Goal: Information Seeking & Learning: Find specific fact

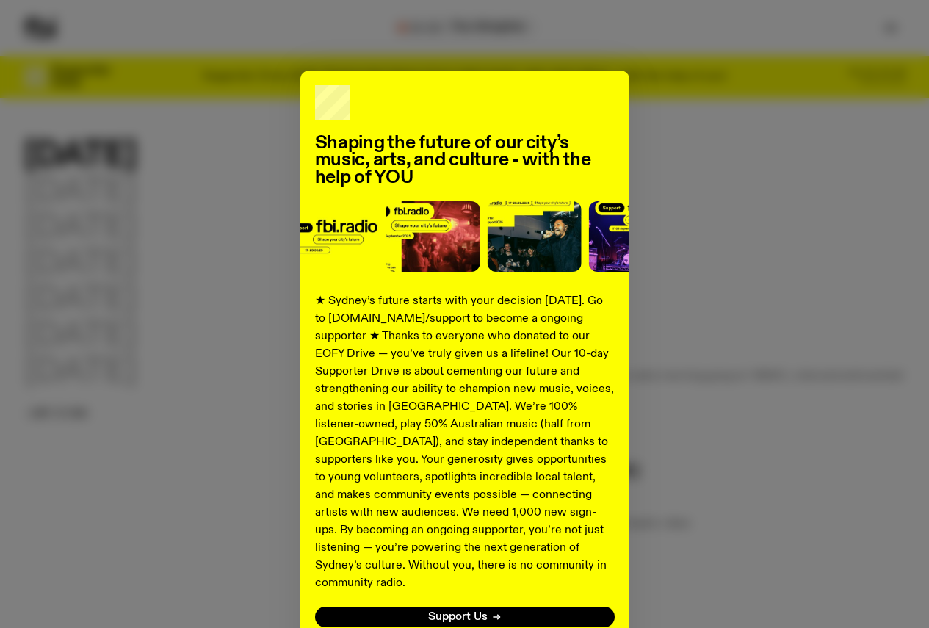
click at [752, 237] on div "Shaping the future of our city’s music, arts, and culture - with the help of YO…" at bounding box center [465, 373] width 882 height 604
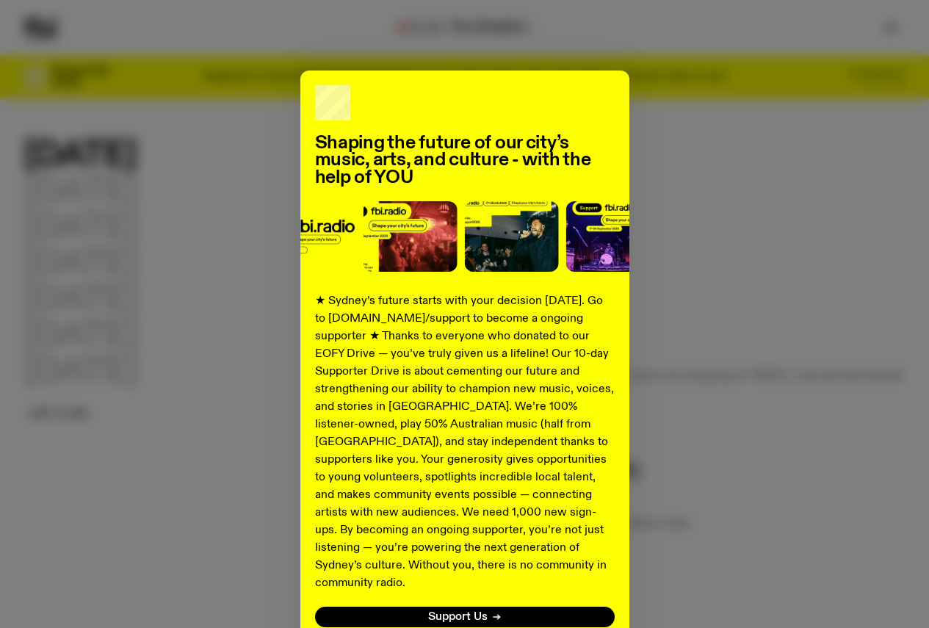
click at [632, 295] on div "Shaping the future of our city’s music, arts, and culture - with the help of YO…" at bounding box center [465, 373] width 882 height 604
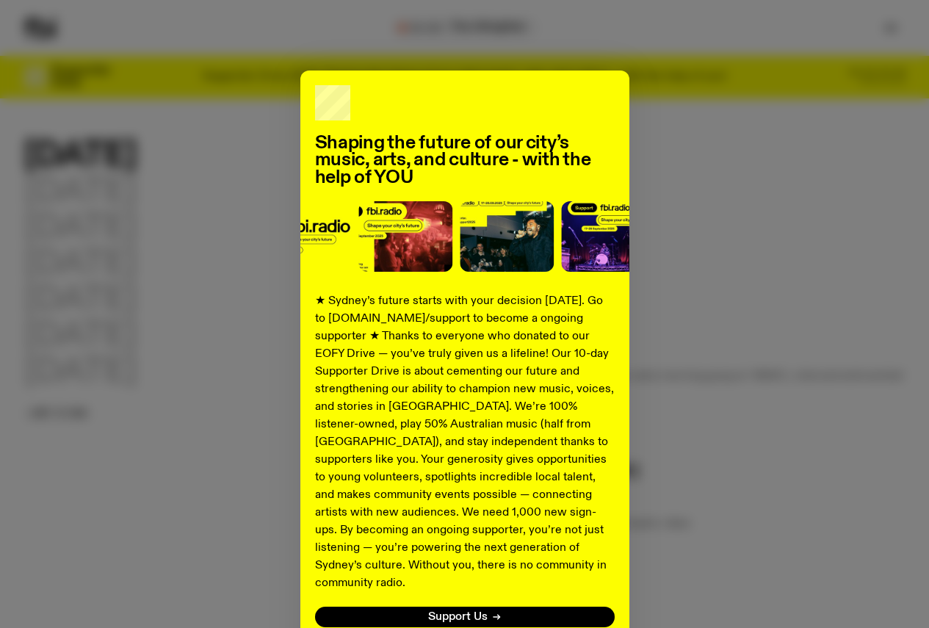
click at [713, 264] on div "Shaping the future of our city’s music, arts, and culture - with the help of YO…" at bounding box center [465, 373] width 882 height 604
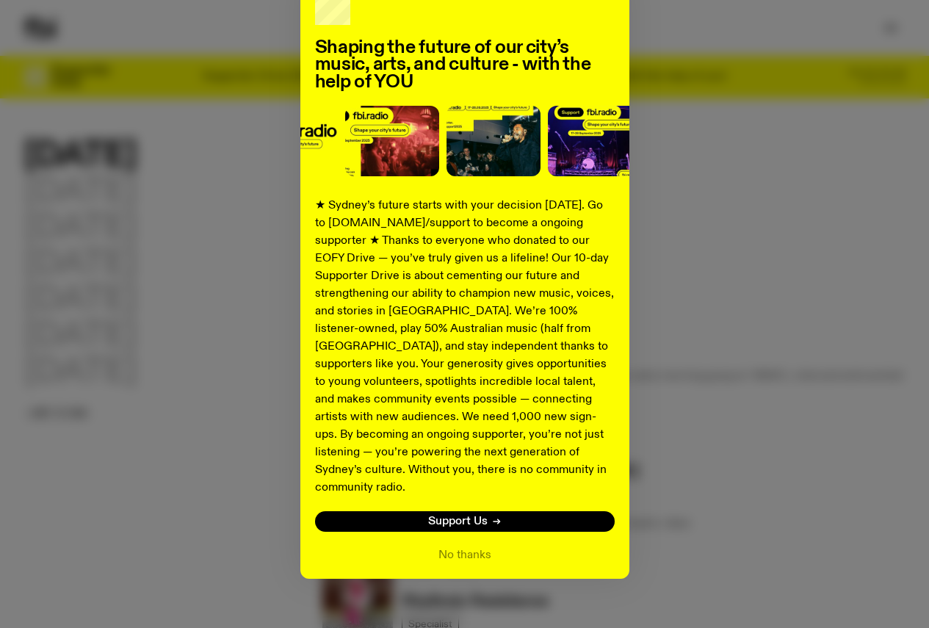
scroll to position [99, 0]
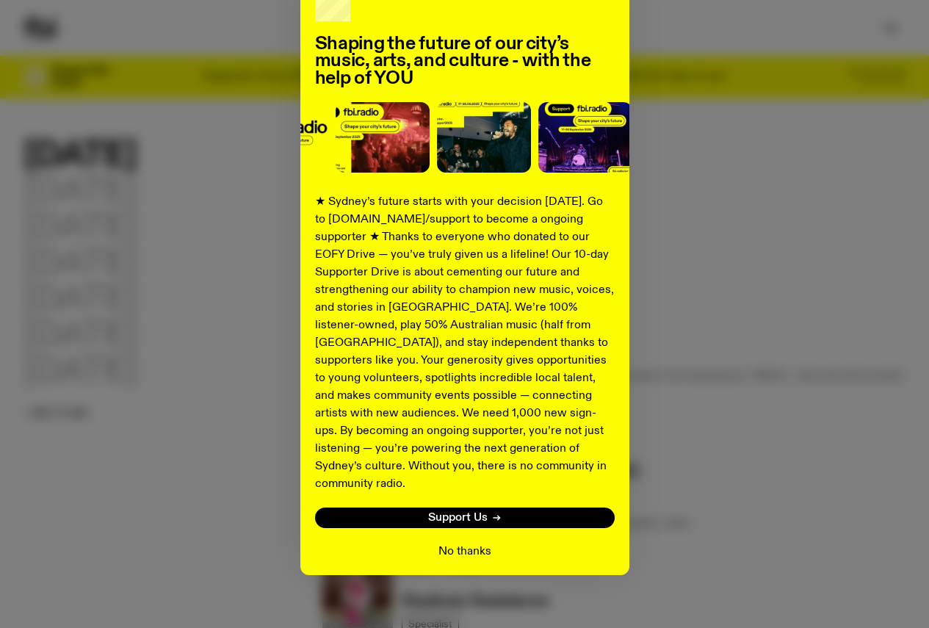
click at [467, 543] on button "No thanks" at bounding box center [465, 552] width 53 height 18
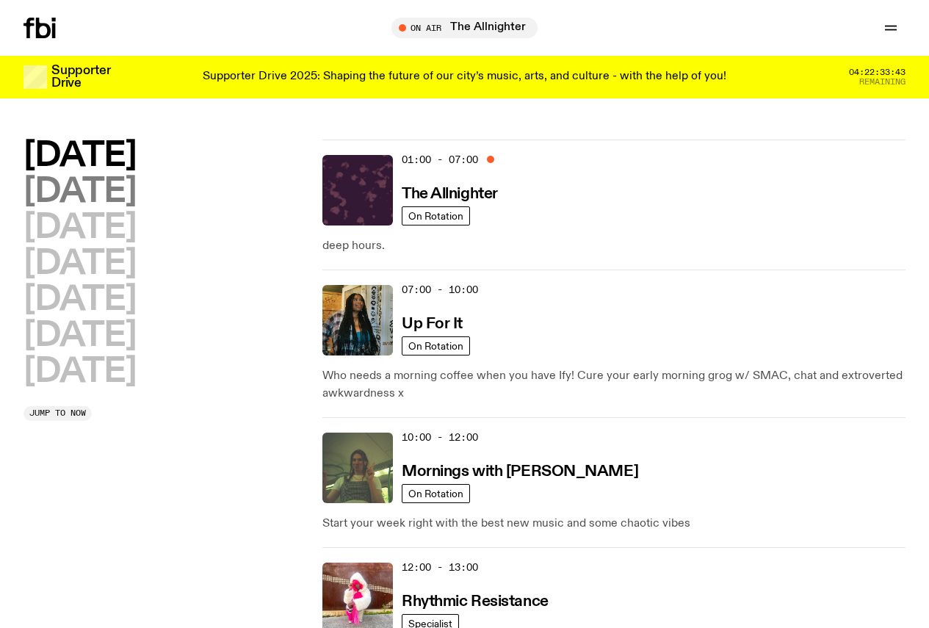
click at [88, 208] on h2 "Tuesday" at bounding box center [80, 192] width 112 height 33
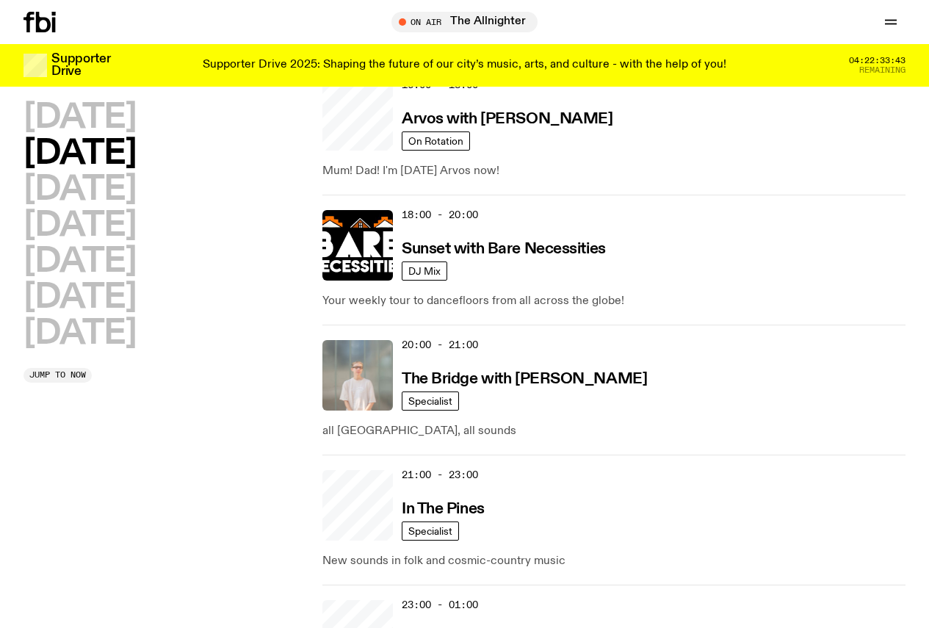
scroll to position [776, 0]
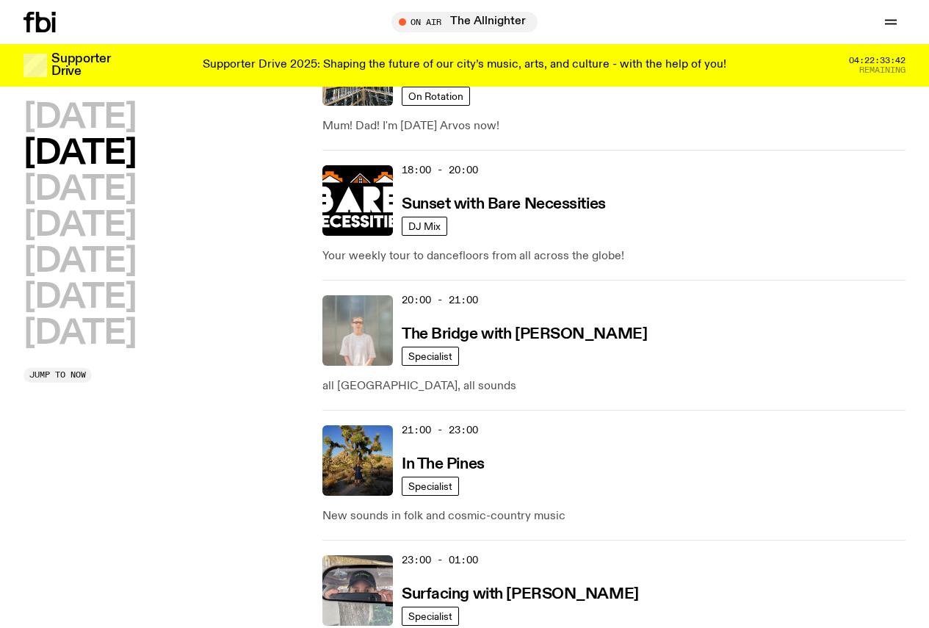
click at [478, 553] on span "23:00 - 01:00" at bounding box center [440, 560] width 76 height 14
click at [473, 587] on h3 "Surfacing with Luke M de Zilva" at bounding box center [520, 594] width 237 height 15
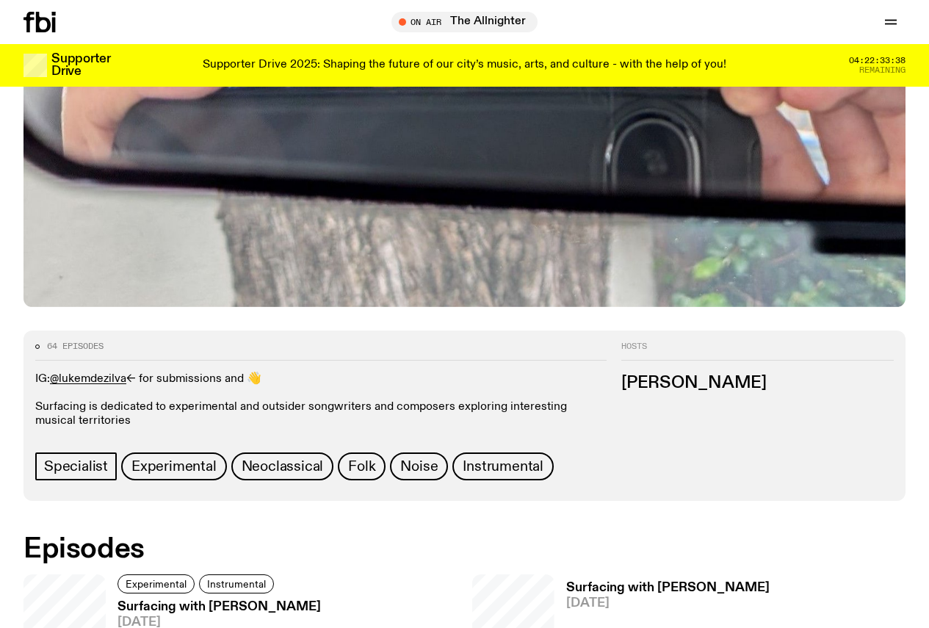
scroll to position [726, 0]
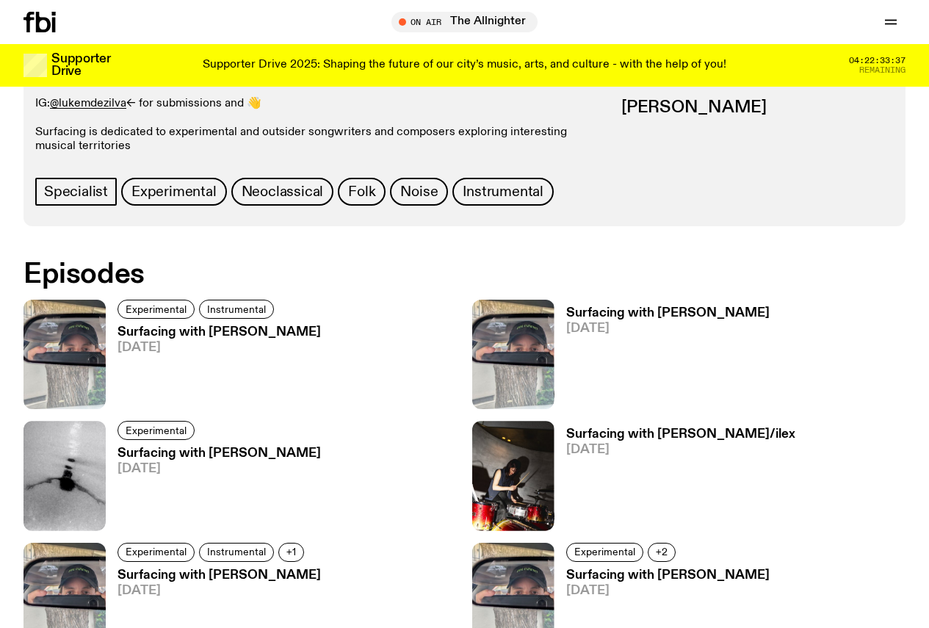
click at [155, 326] on h3 "Surfacing with Luke M de Zilva" at bounding box center [220, 332] width 204 height 12
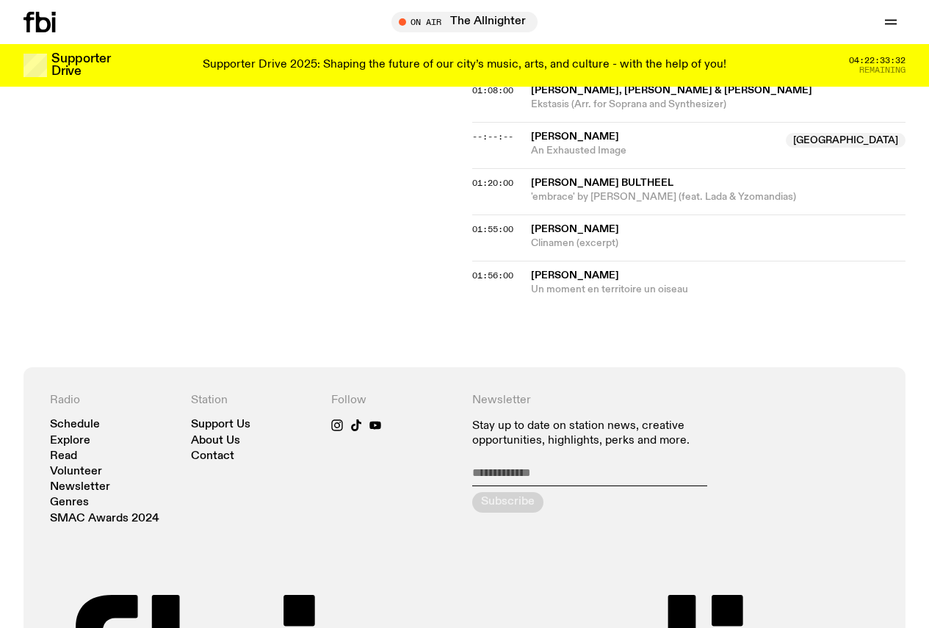
scroll to position [949, 0]
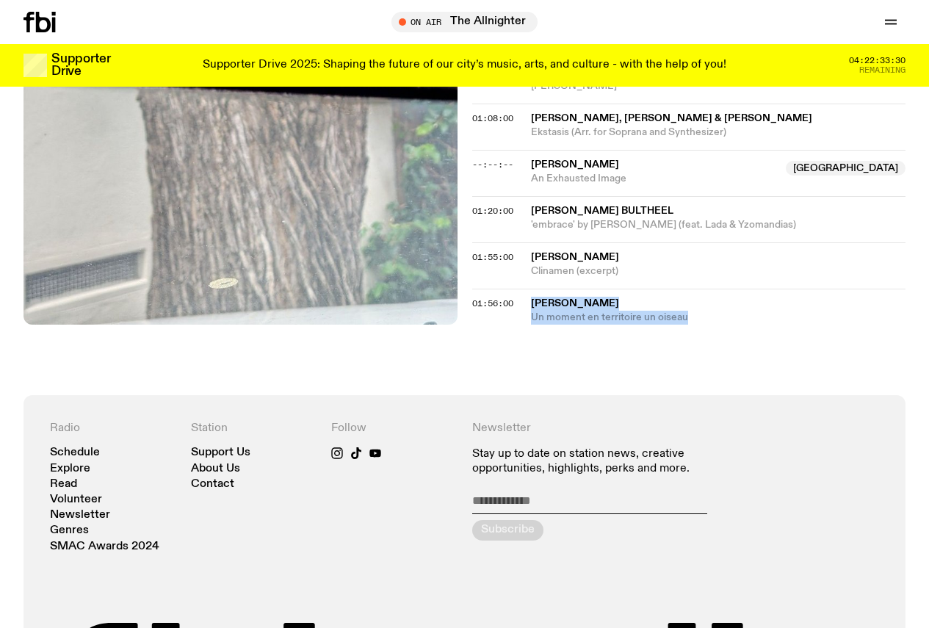
drag, startPoint x: 528, startPoint y: 327, endPoint x: 705, endPoint y: 344, distance: 177.9
click at [705, 325] on div "01:56:00 Céleste Boursier-Mougenot Un moment en territoire un oiseau" at bounding box center [689, 307] width 434 height 36
copy div "Céleste Boursier-Mougenot Un moment en territoire un oiseau"
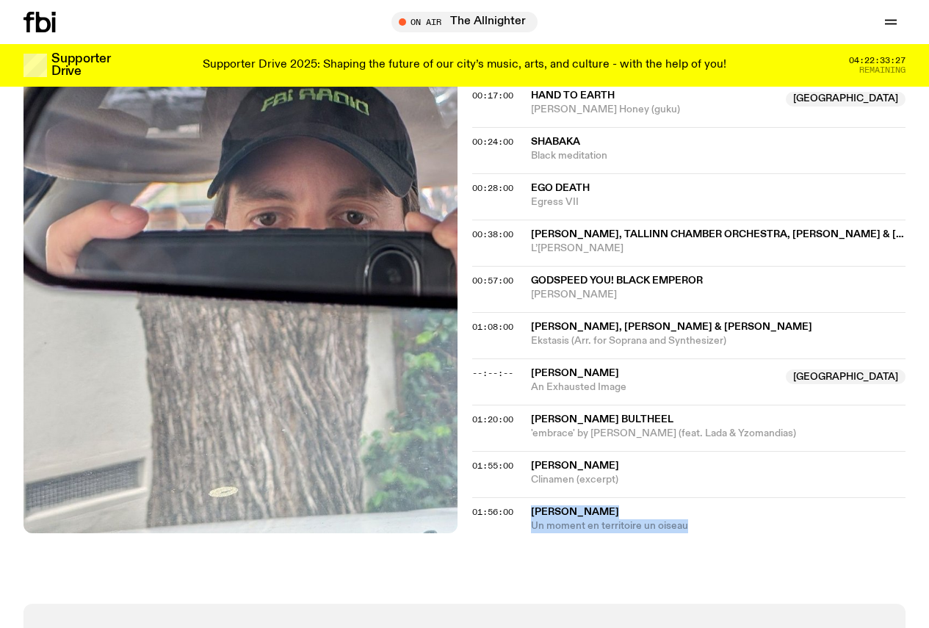
scroll to position [729, 0]
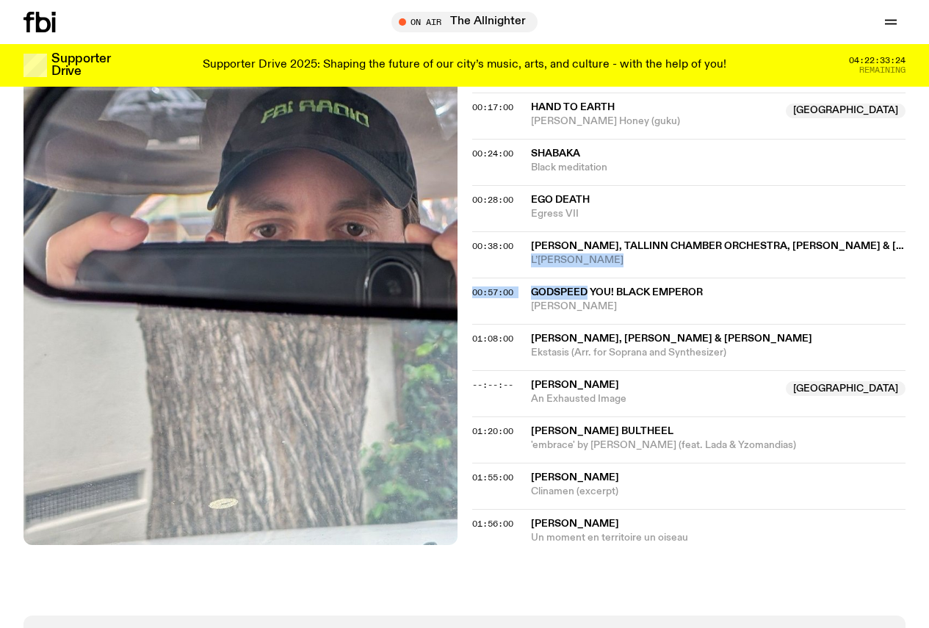
drag, startPoint x: 528, startPoint y: 303, endPoint x: 589, endPoint y: 326, distance: 65.8
click at [589, 326] on div "00:01:00 Anne Müller Solo? Repeat! 00:07:00 Svarte Greiner Final Sleep 00:17:00…" at bounding box center [689, 278] width 434 height 535
click at [558, 314] on span "Moya" at bounding box center [718, 307] width 375 height 14
click at [528, 297] on div "00:57:00" at bounding box center [501, 293] width 59 height 8
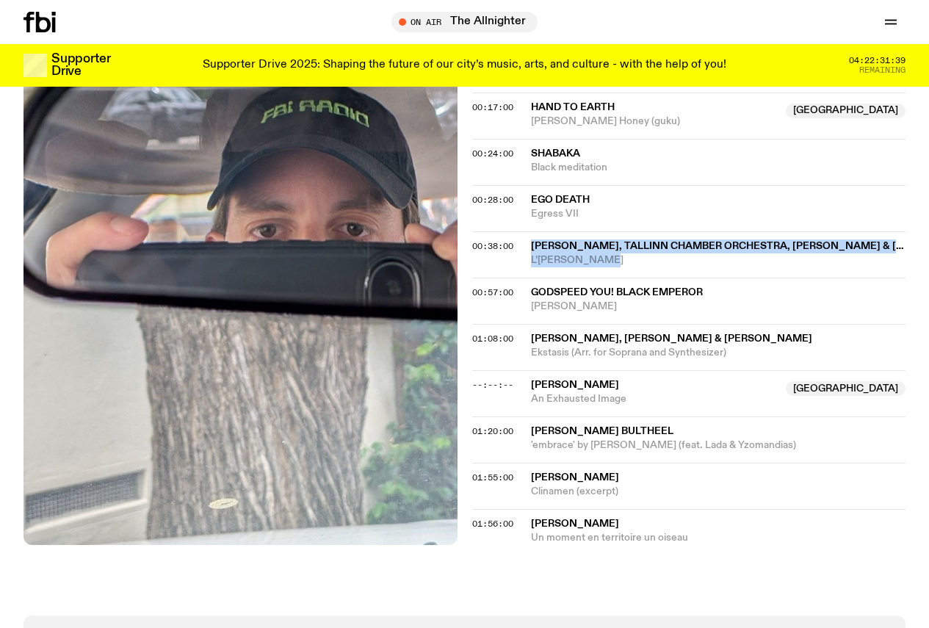
drag, startPoint x: 533, startPoint y: 269, endPoint x: 605, endPoint y: 289, distance: 75.4
click at [605, 267] on div "Arvo Pärt, Tallinn Chamber Orchestra, Maria Listra & Tonũ Kaljuste L’abbé Agath…" at bounding box center [718, 254] width 375 height 28
copy div "Arvo Pärt, Tallinn Chamber Orchestra, Maria Listra & Tonũ Kaljuste L’abbé Agath…"
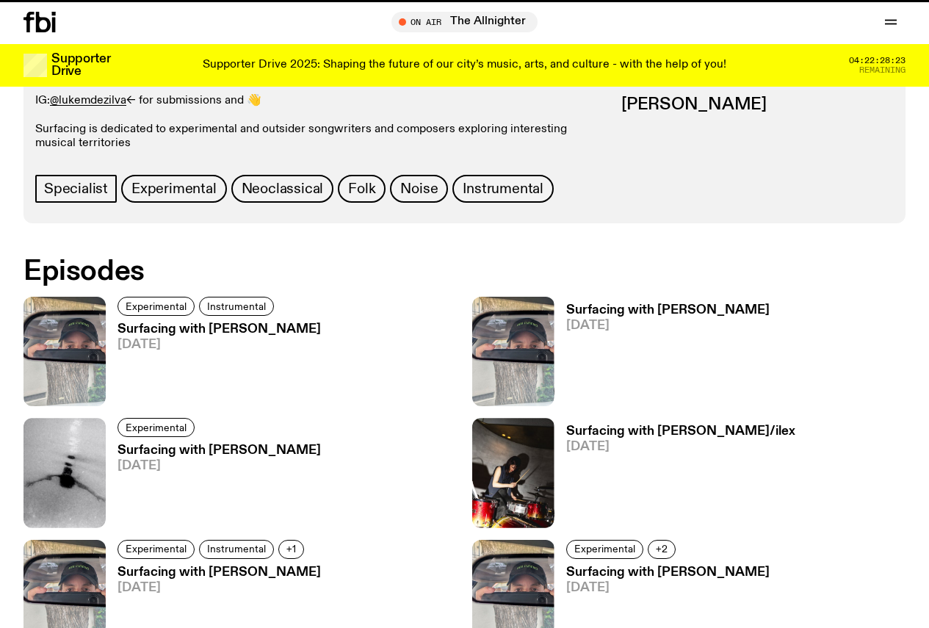
scroll to position [726, 0]
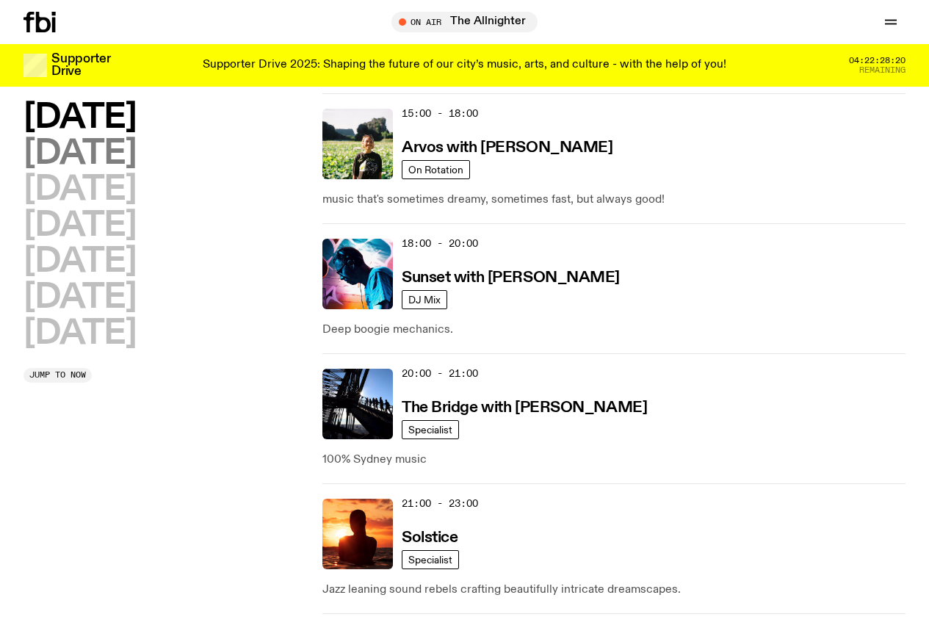
click at [136, 152] on h2 "Tuesday" at bounding box center [80, 153] width 112 height 33
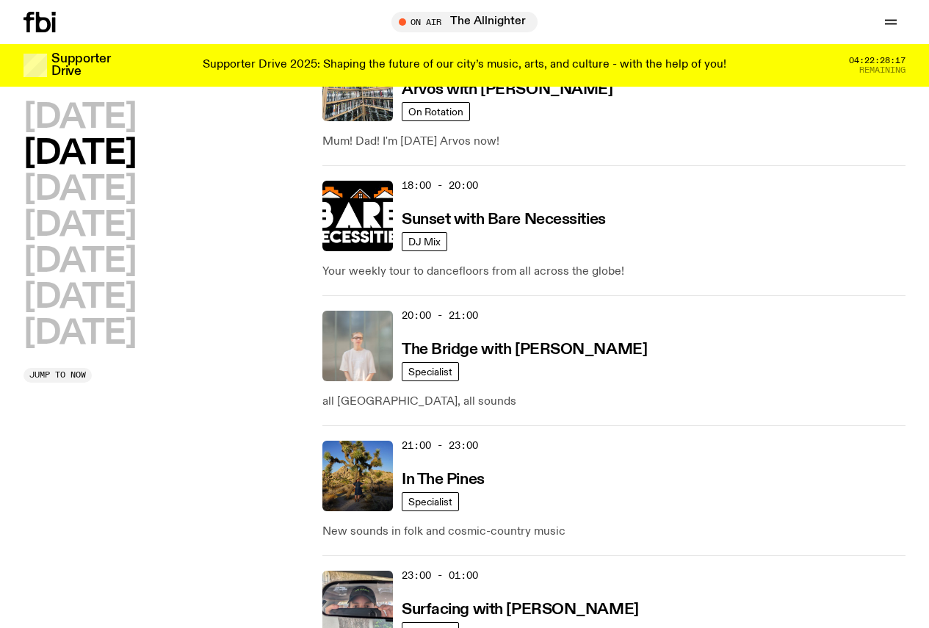
scroll to position [776, 0]
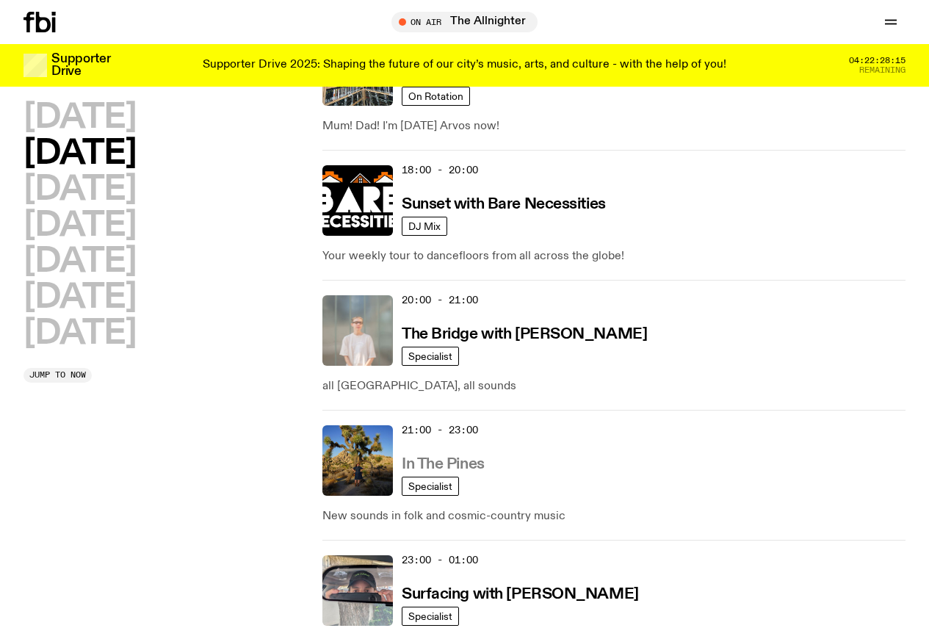
click at [461, 457] on h3 "In The Pines" at bounding box center [443, 464] width 83 height 15
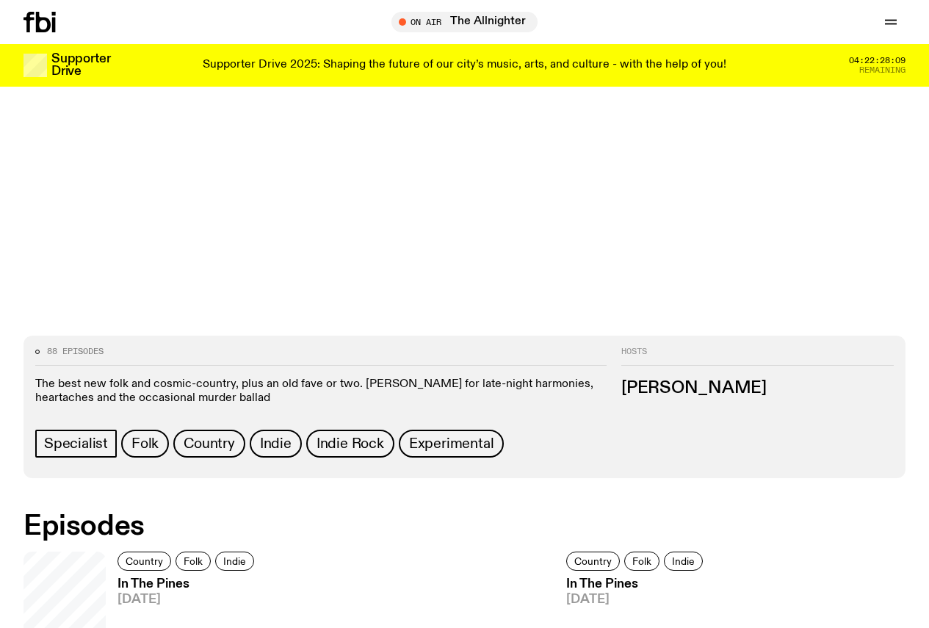
scroll to position [433, 0]
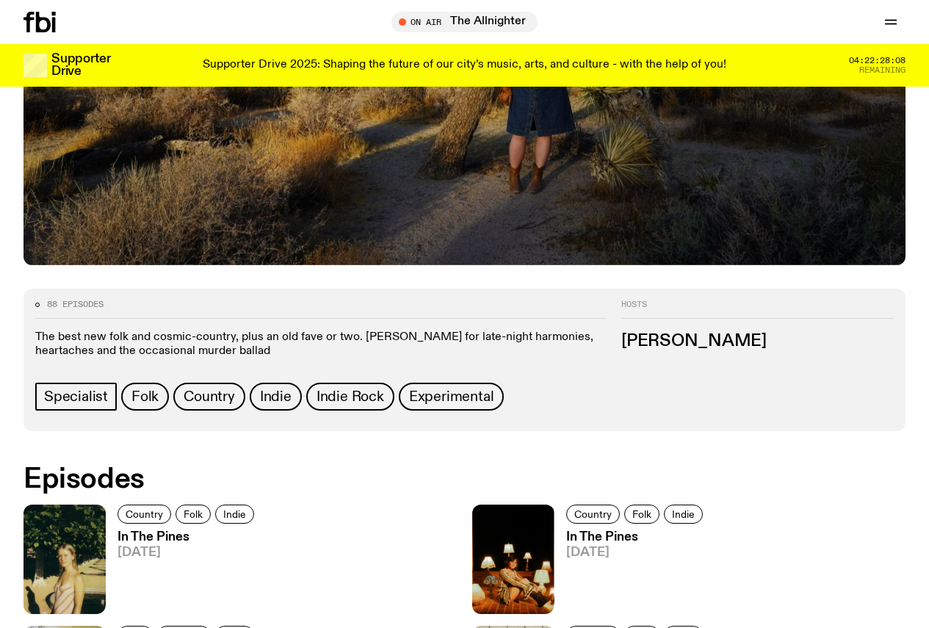
click at [150, 531] on h3 "In The Pines" at bounding box center [188, 537] width 141 height 12
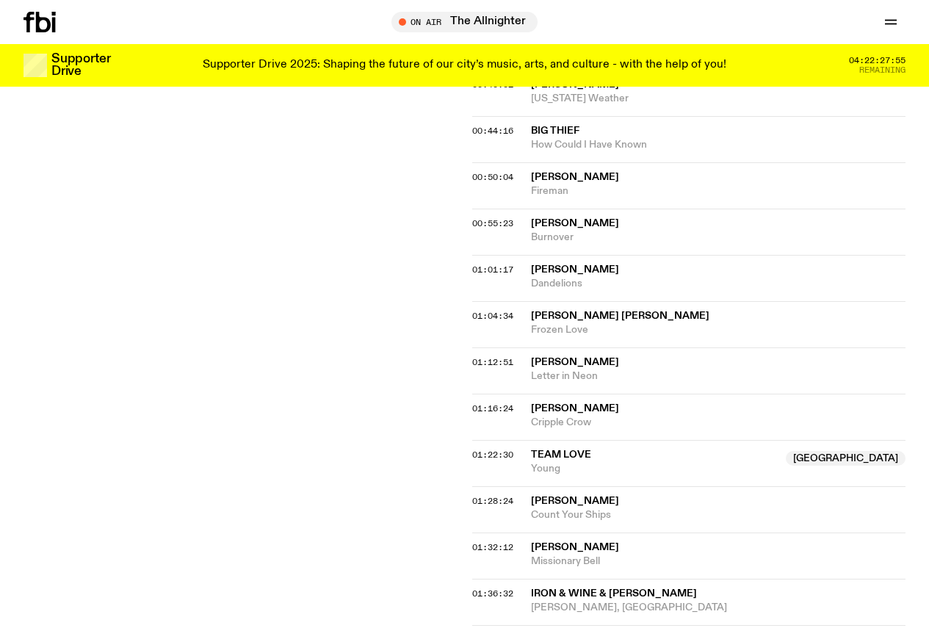
scroll to position [876, 0]
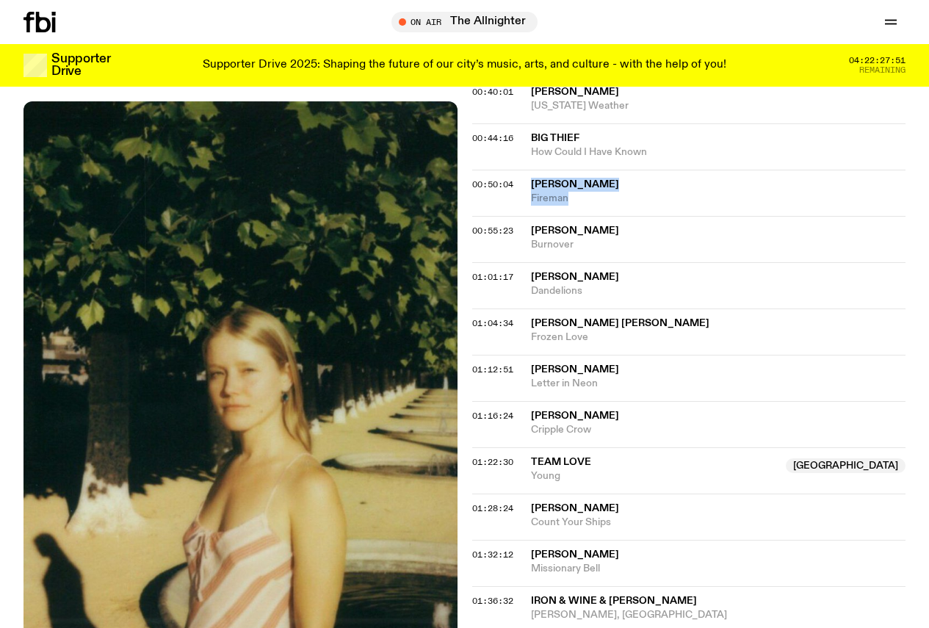
drag, startPoint x: 528, startPoint y: 192, endPoint x: 583, endPoint y: 209, distance: 57.9
click at [583, 209] on div "00:50:04 Katy Kirby Fireman" at bounding box center [689, 193] width 434 height 46
copy div "Katy Kirby Fireman"
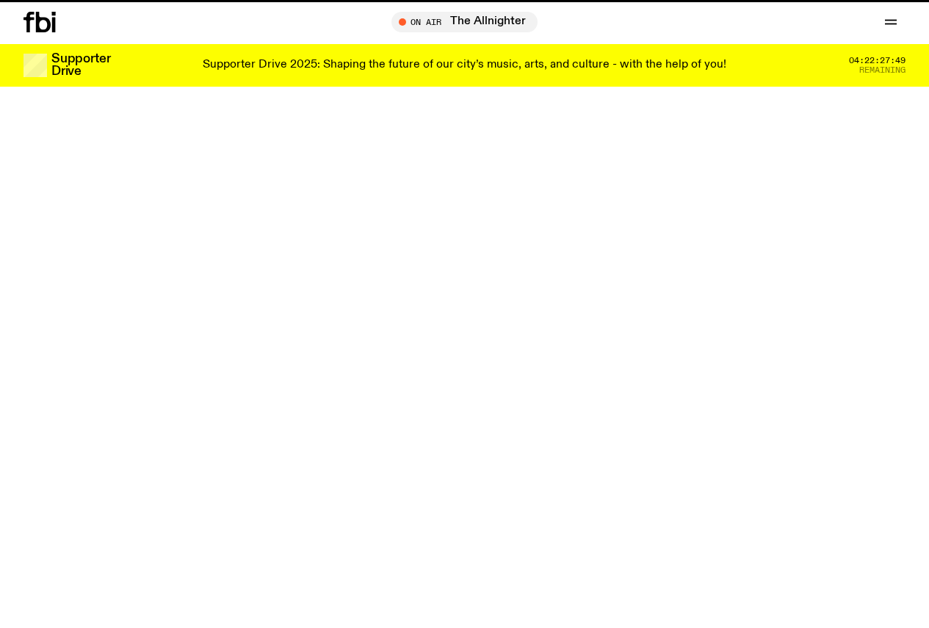
scroll to position [433, 0]
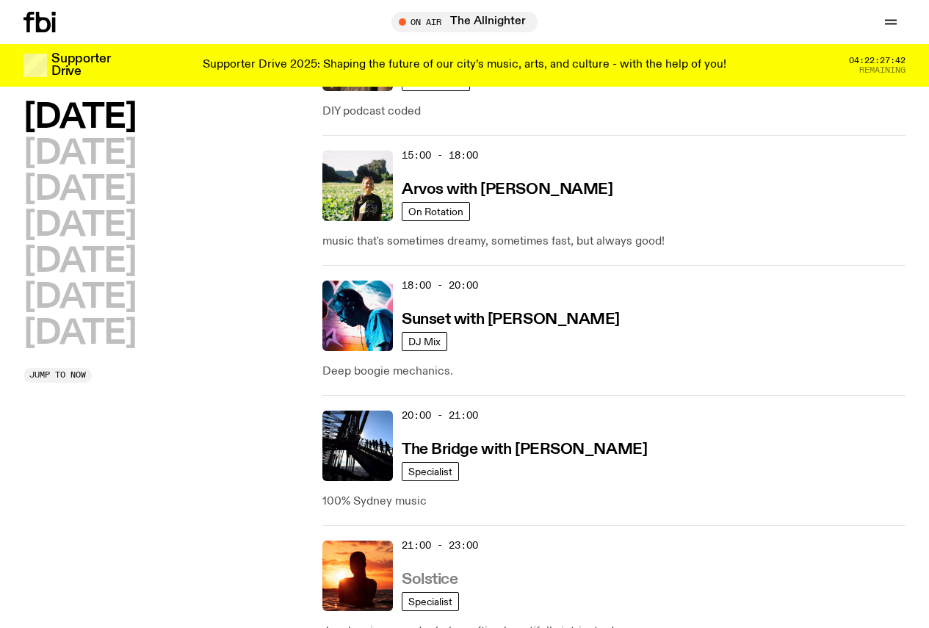
scroll to position [629, 0]
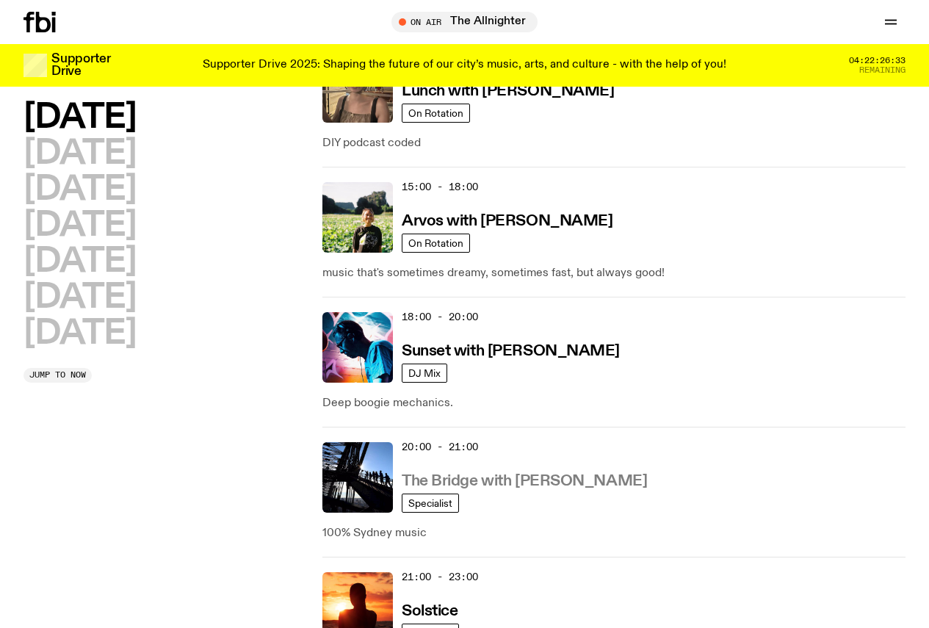
click at [424, 474] on h3 "The Bridge with Amelia Sparke" at bounding box center [524, 481] width 245 height 15
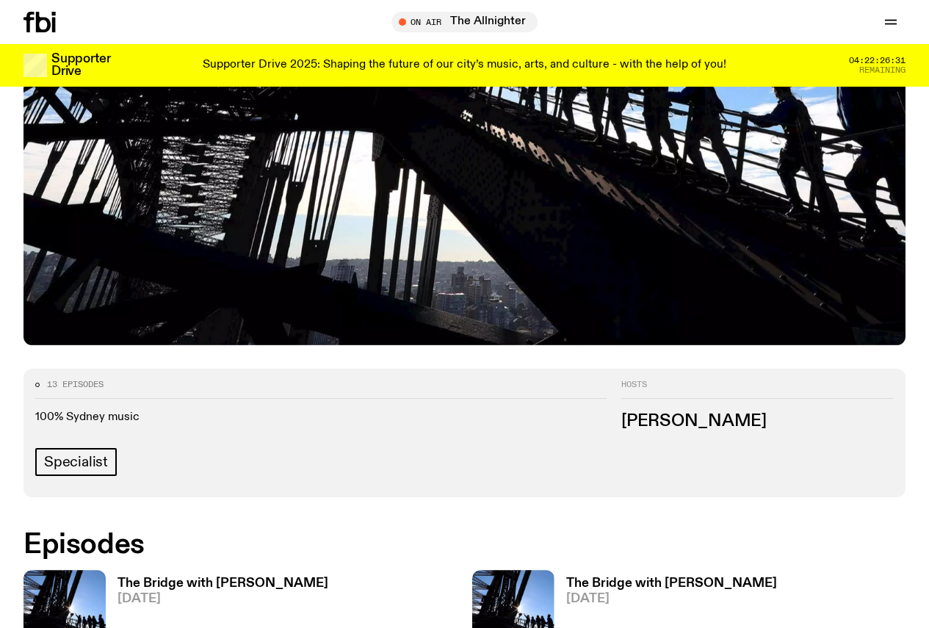
scroll to position [503, 0]
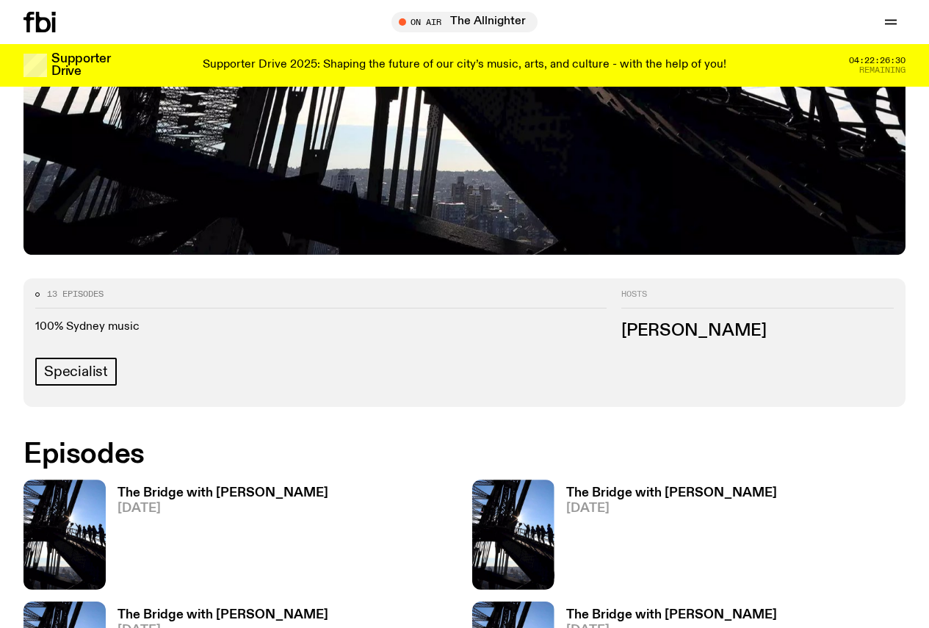
click at [151, 487] on h3 "The Bridge with Amelia Sparke" at bounding box center [223, 493] width 211 height 12
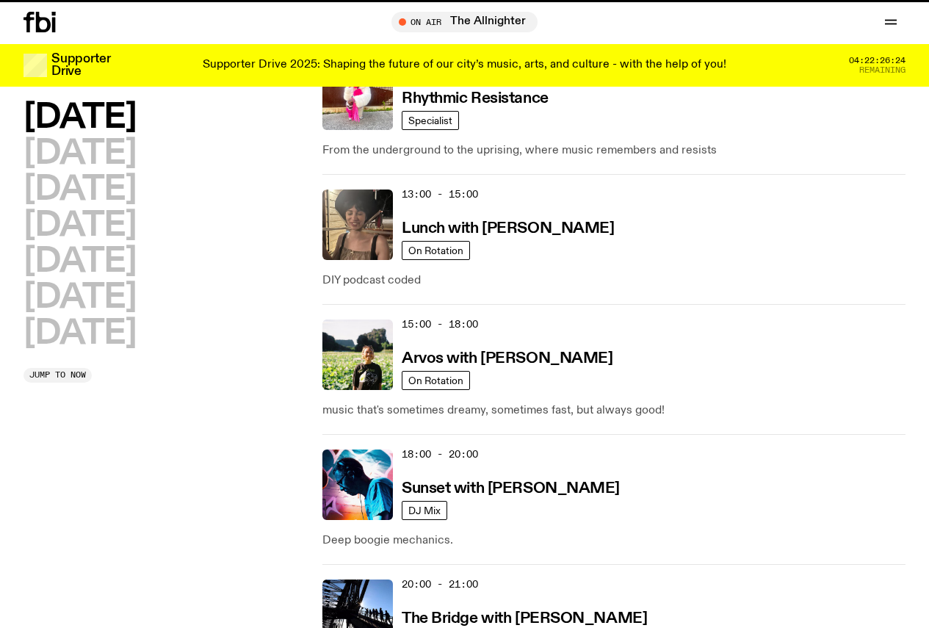
scroll to position [629, 0]
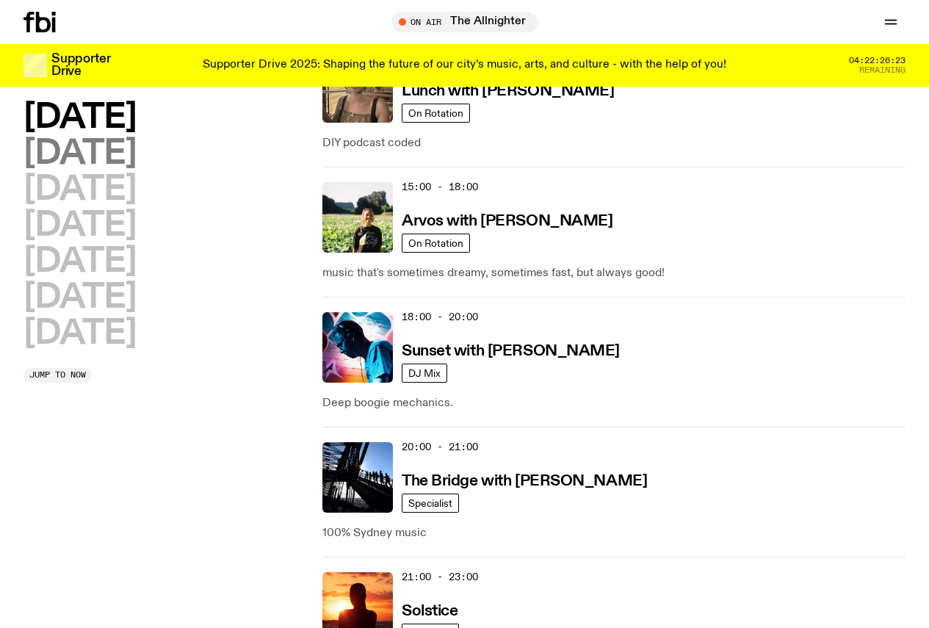
click at [103, 155] on h2 "Tuesday" at bounding box center [80, 153] width 112 height 33
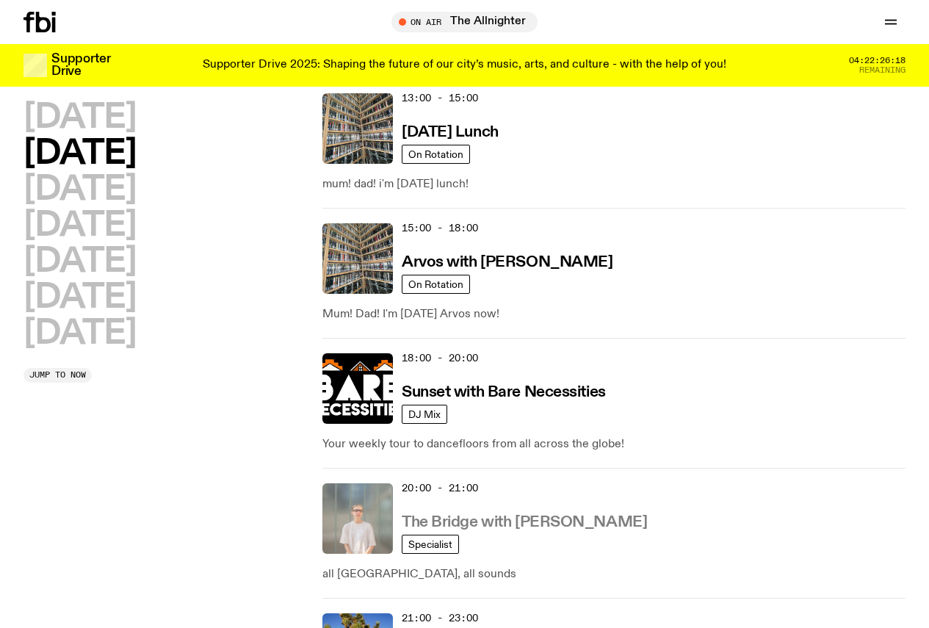
scroll to position [555, 0]
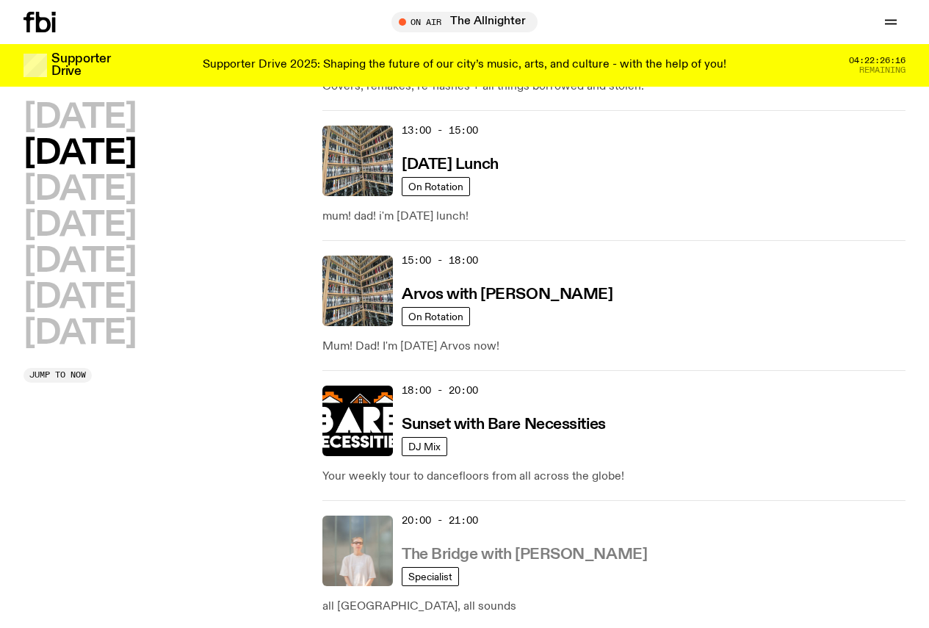
click at [442, 547] on h3 "The Bridge with Mara Schwerdtfeger" at bounding box center [524, 554] width 245 height 15
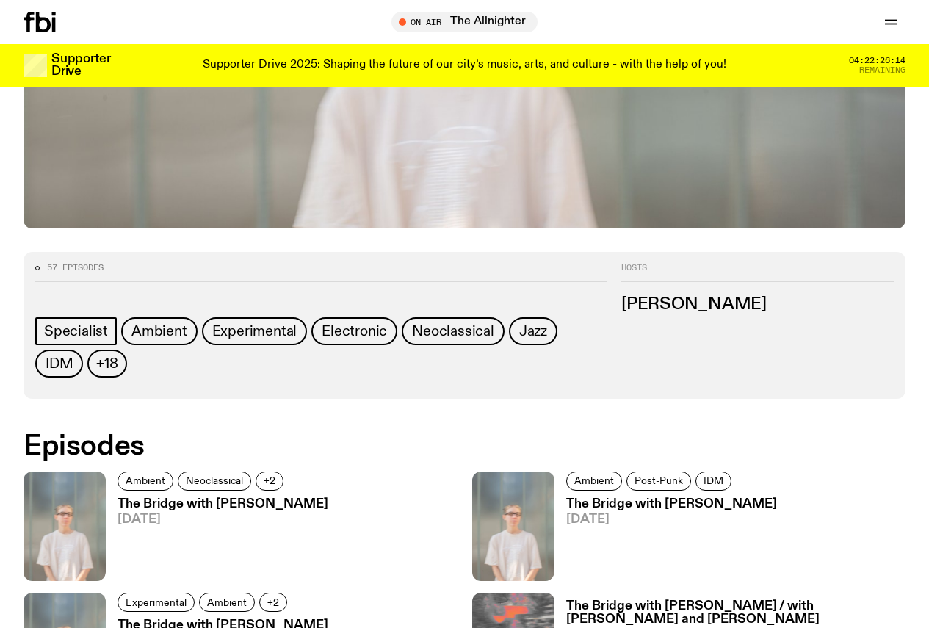
scroll to position [579, 0]
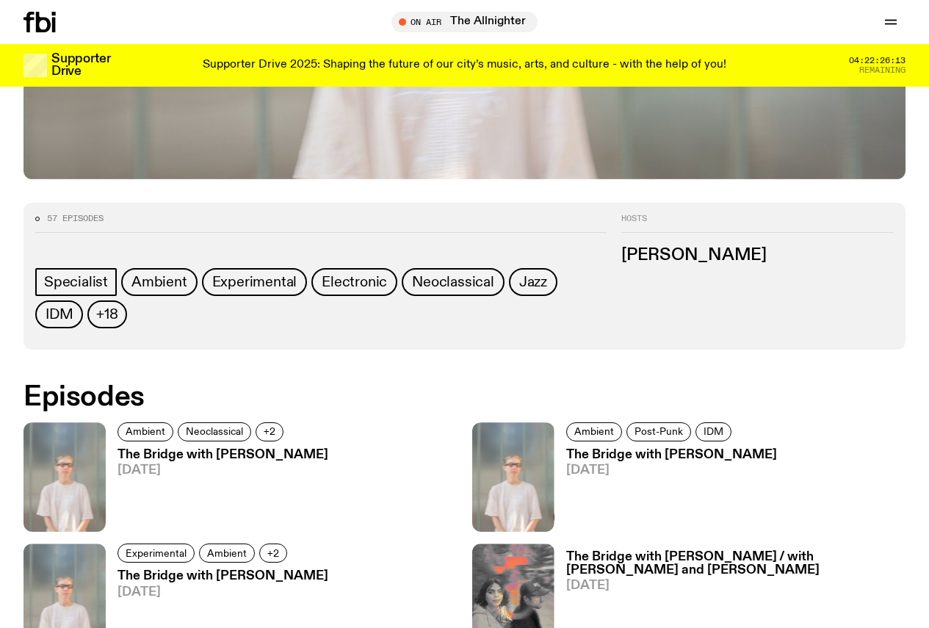
click at [166, 449] on h3 "The Bridge with Mara Schwerdtfeger" at bounding box center [223, 455] width 211 height 12
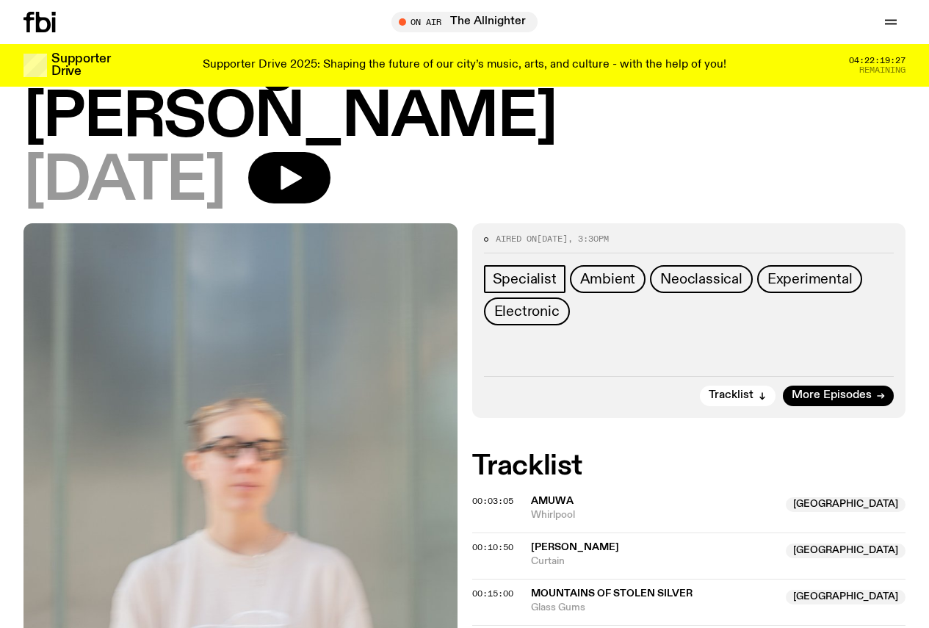
scroll to position [358, 0]
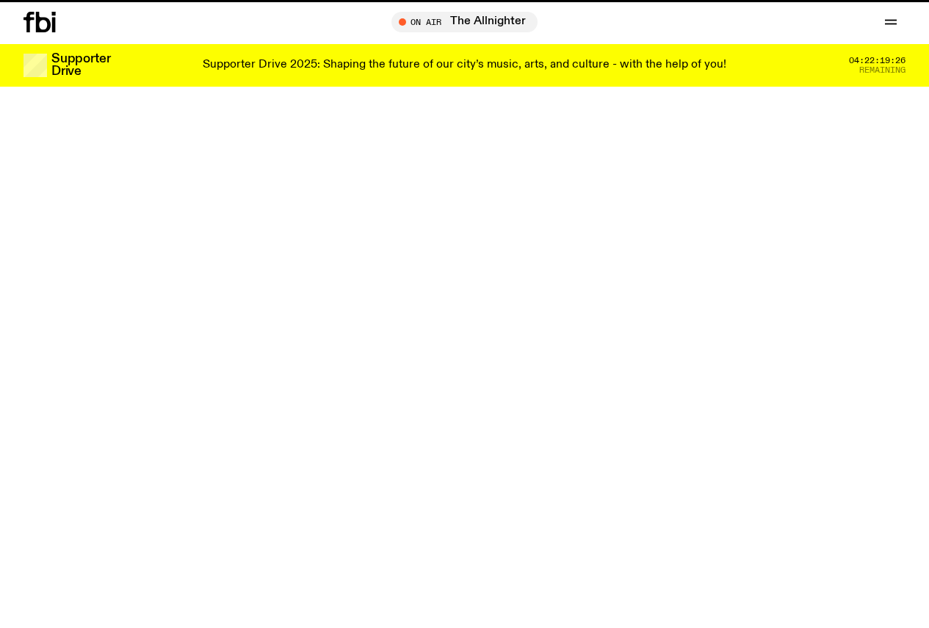
scroll to position [579, 0]
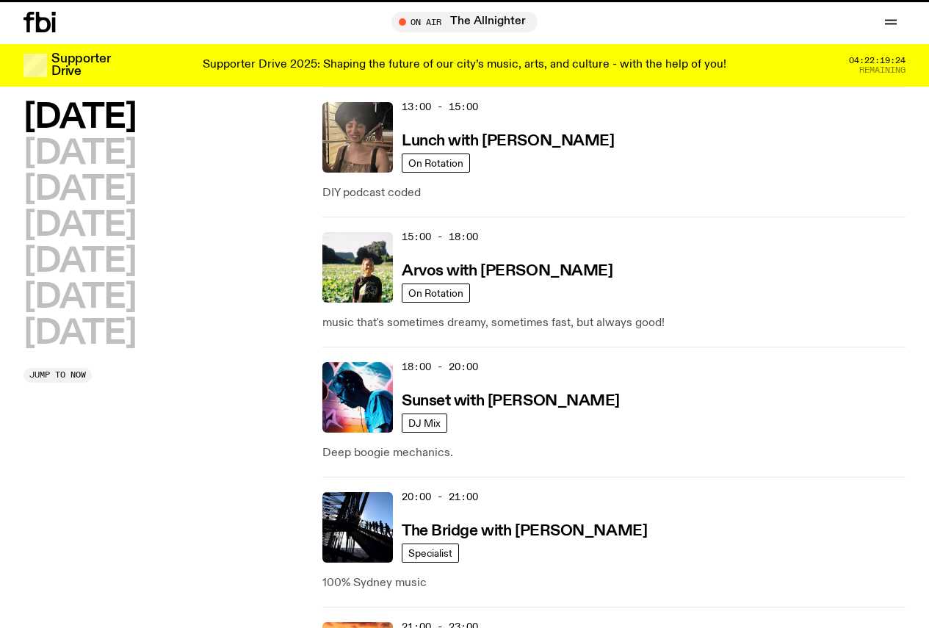
scroll to position [555, 0]
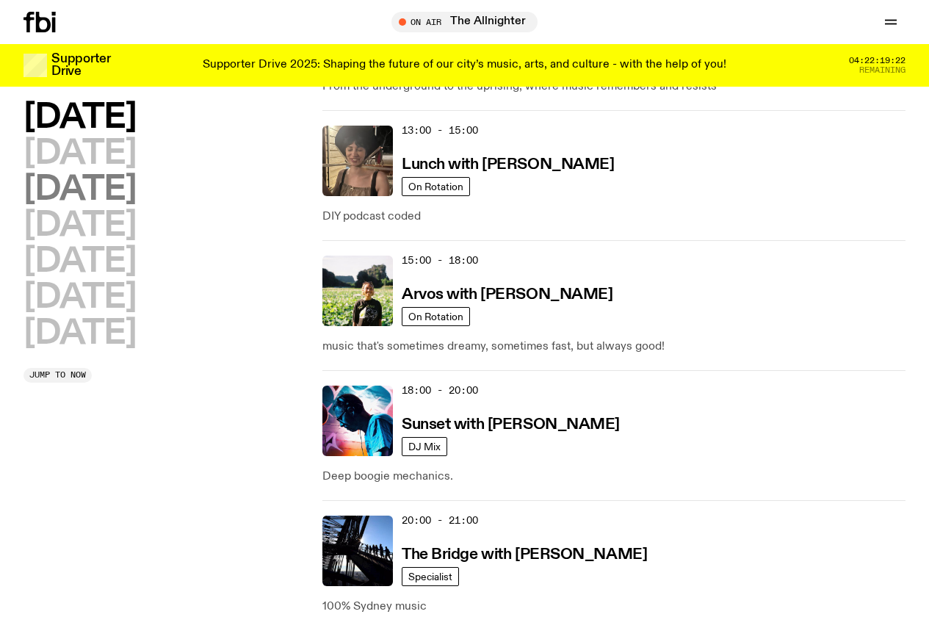
drag, startPoint x: 118, startPoint y: 168, endPoint x: 204, endPoint y: 192, distance: 88.6
click at [118, 168] on h2 "Tuesday" at bounding box center [80, 153] width 112 height 33
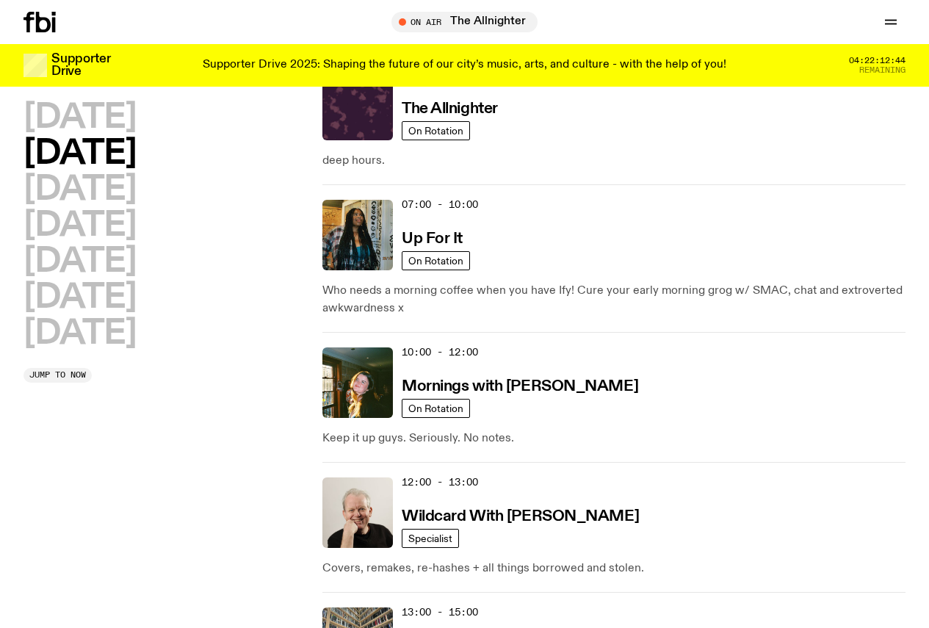
scroll to position [0, 0]
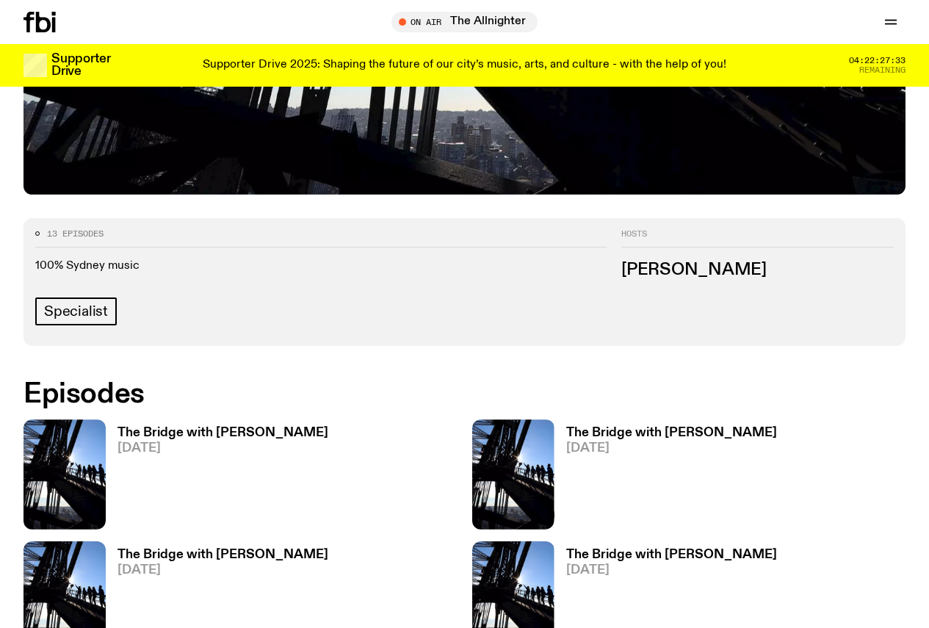
scroll to position [578, 0]
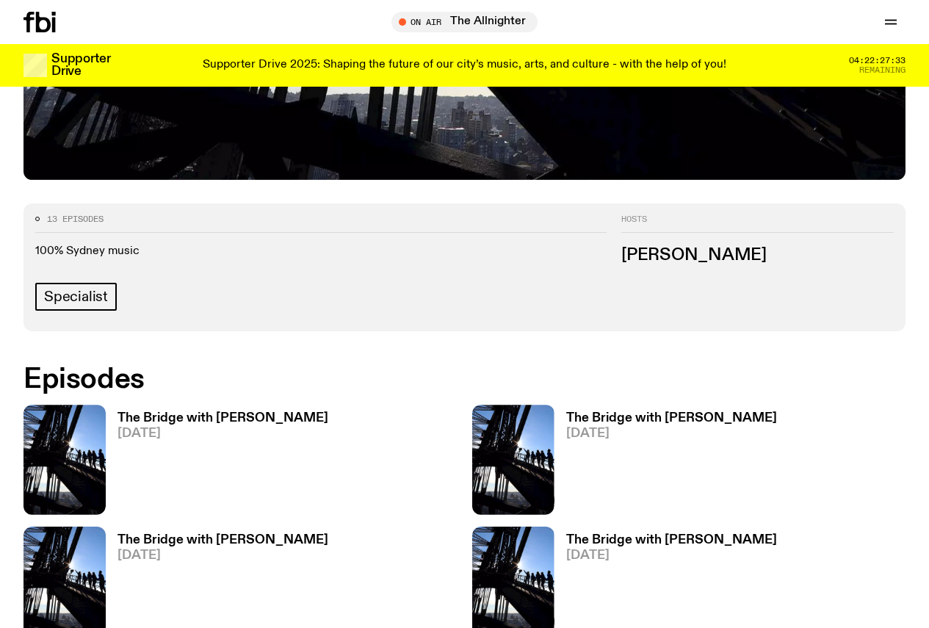
click at [165, 412] on h3 "The Bridge with [PERSON_NAME]" at bounding box center [223, 418] width 211 height 12
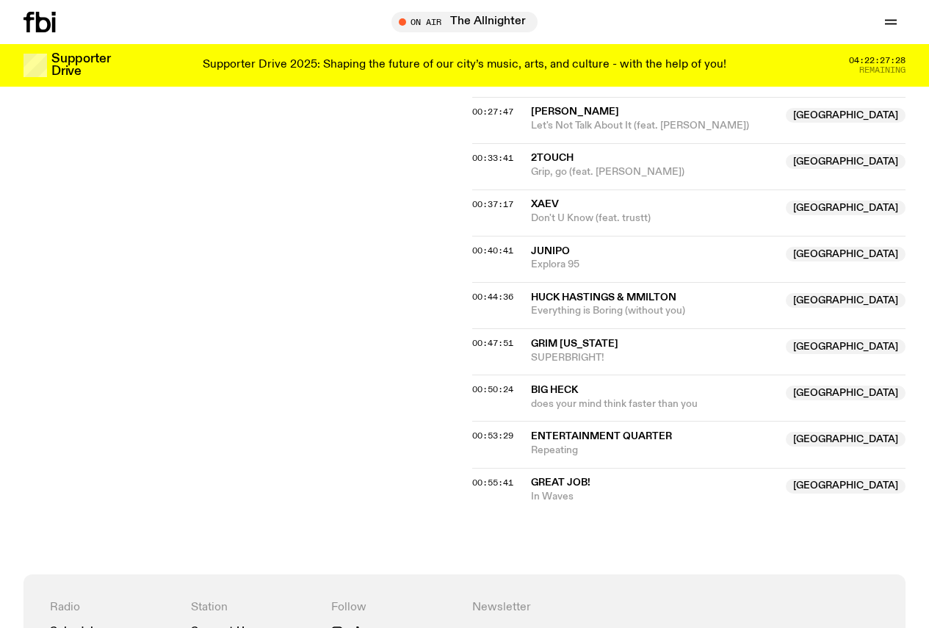
scroll to position [799, 0]
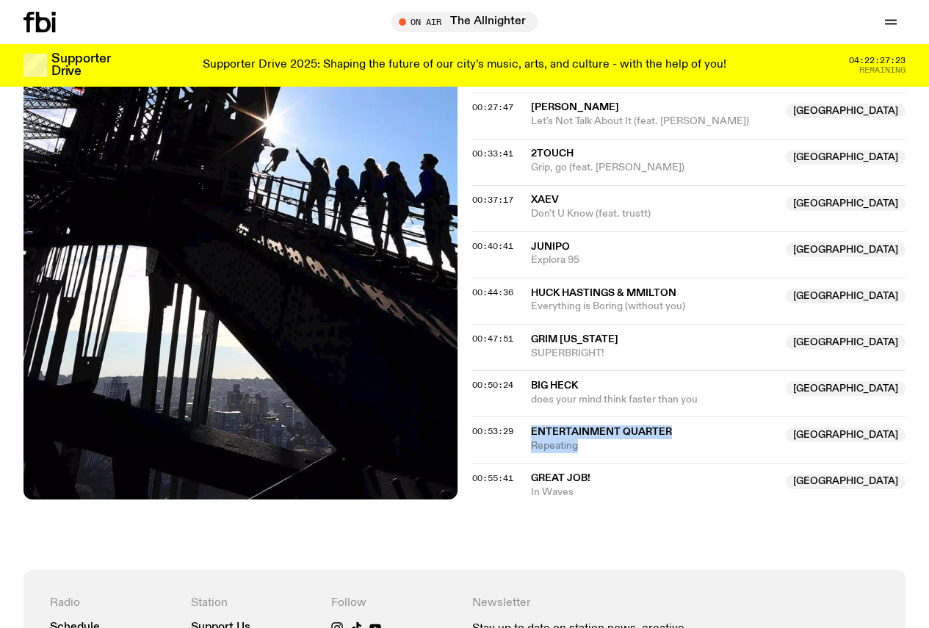
drag, startPoint x: 520, startPoint y: 461, endPoint x: 603, endPoint y: 475, distance: 84.2
click at [603, 463] on div "00:53:29 Entertainment Quarter [GEOGRAPHIC_DATA] Repeating [GEOGRAPHIC_DATA]" at bounding box center [689, 440] width 434 height 46
copy div "Entertainment Quarter [GEOGRAPHIC_DATA] Repeating"
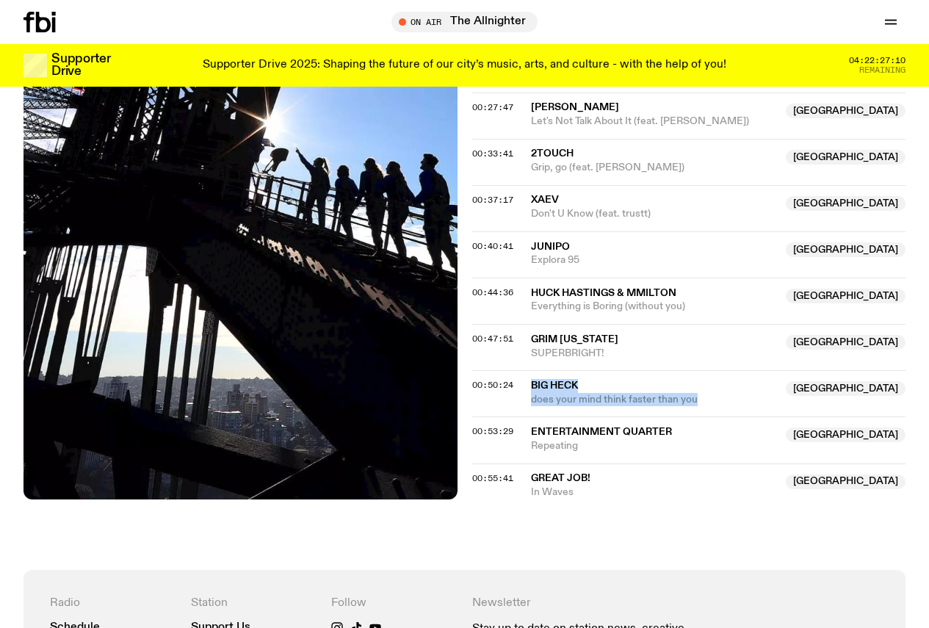
drag, startPoint x: 530, startPoint y: 415, endPoint x: 704, endPoint y: 421, distance: 174.2
click at [704, 417] on div "00:50:24 Big Heck NSW does your mind think faster than you [GEOGRAPHIC_DATA]" at bounding box center [689, 393] width 434 height 46
copy div "Big Heck NSW does your mind think faster than you"
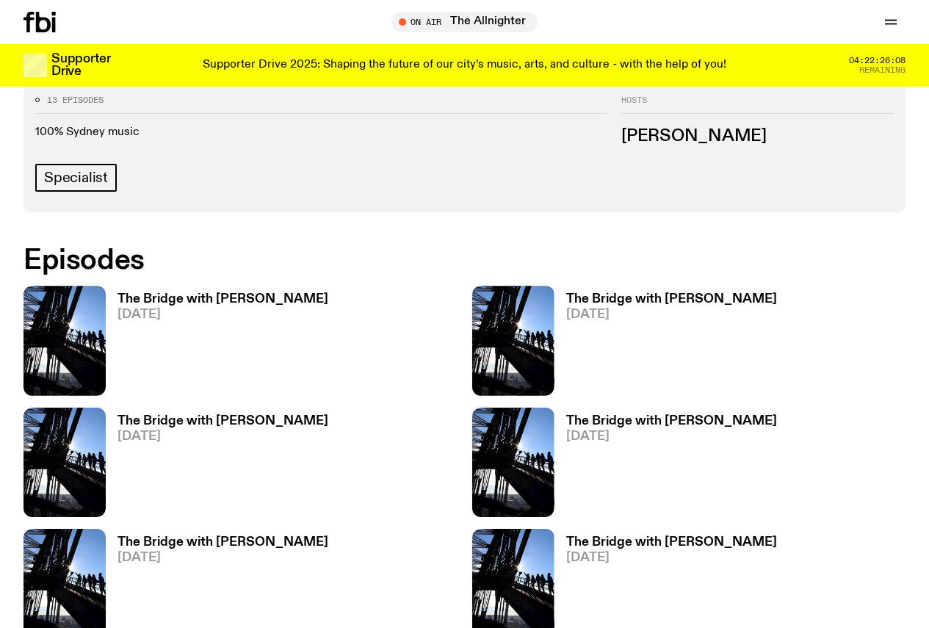
scroll to position [725, 0]
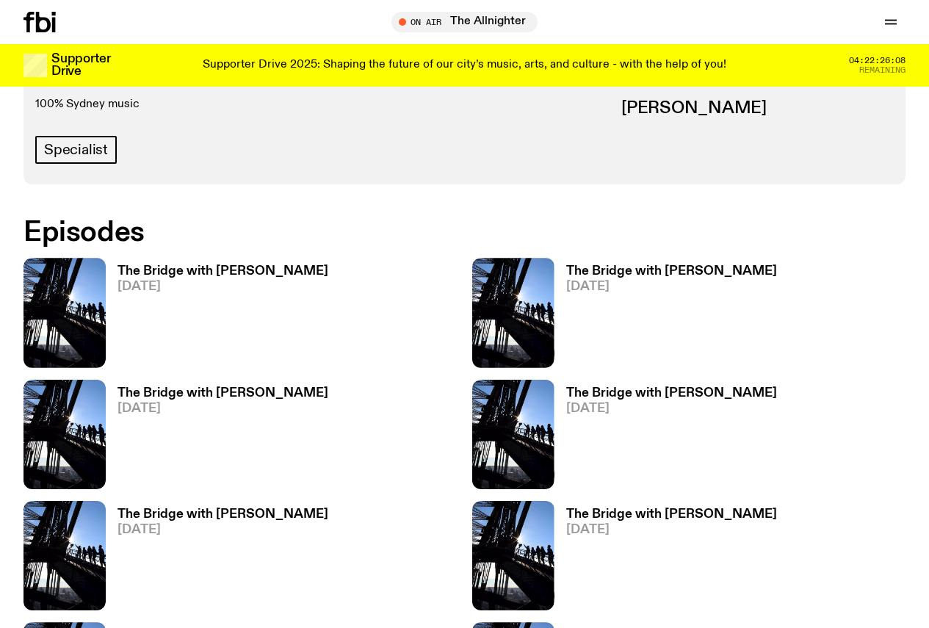
click at [187, 265] on h3 "The Bridge with [PERSON_NAME]" at bounding box center [223, 271] width 211 height 12
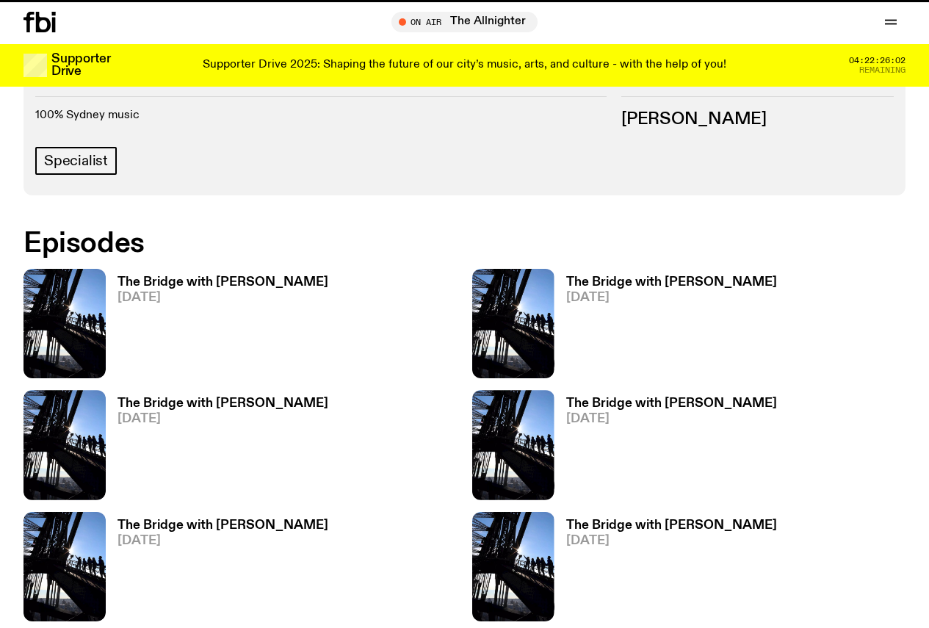
scroll to position [713, 0]
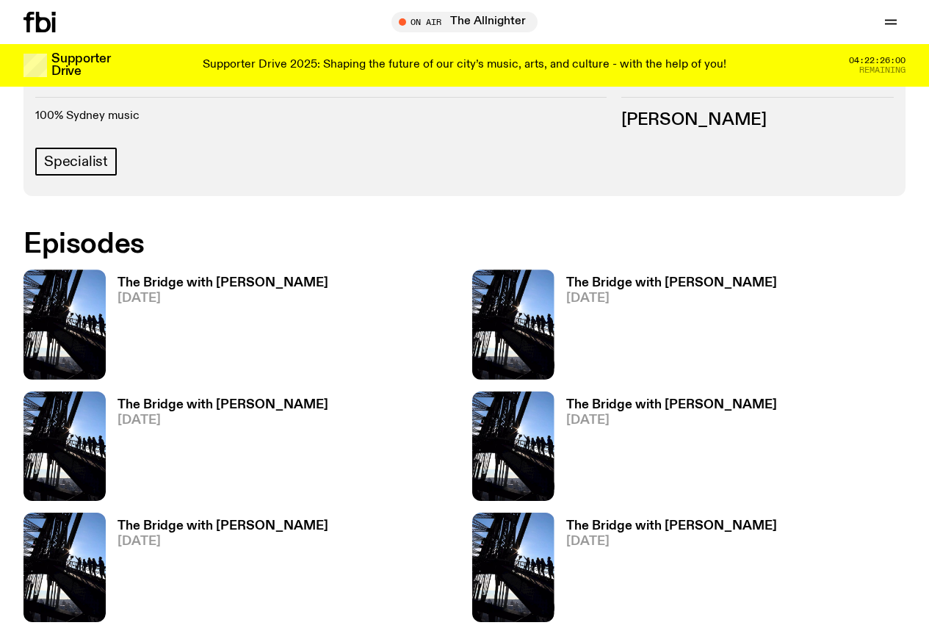
click at [261, 277] on h3 "The Bridge with Amelia Sparke" at bounding box center [223, 283] width 211 height 12
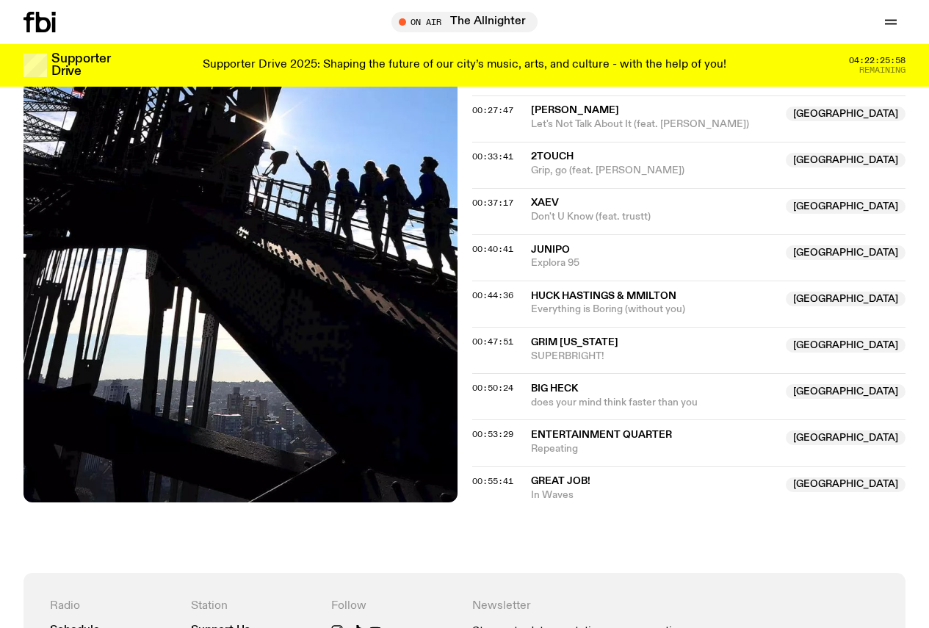
scroll to position [797, 0]
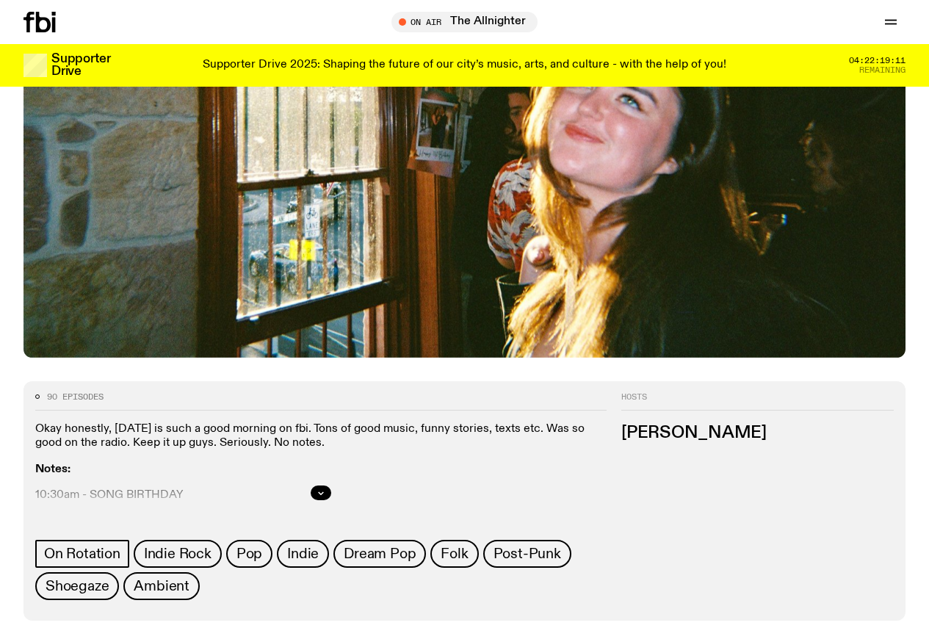
scroll to position [580, 0]
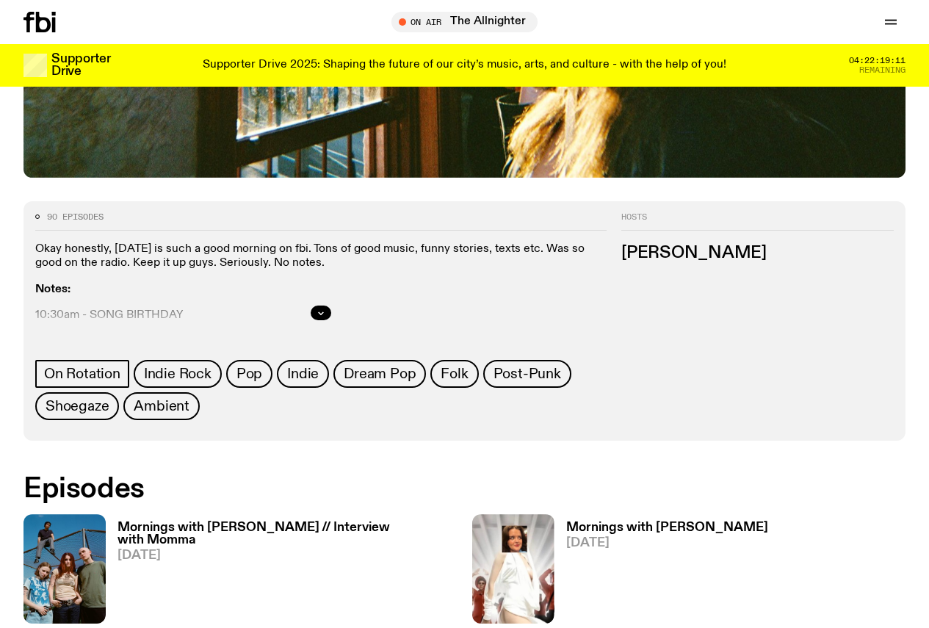
click at [137, 522] on h3 "Mornings with [PERSON_NAME] // Interview with Momma" at bounding box center [288, 534] width 340 height 25
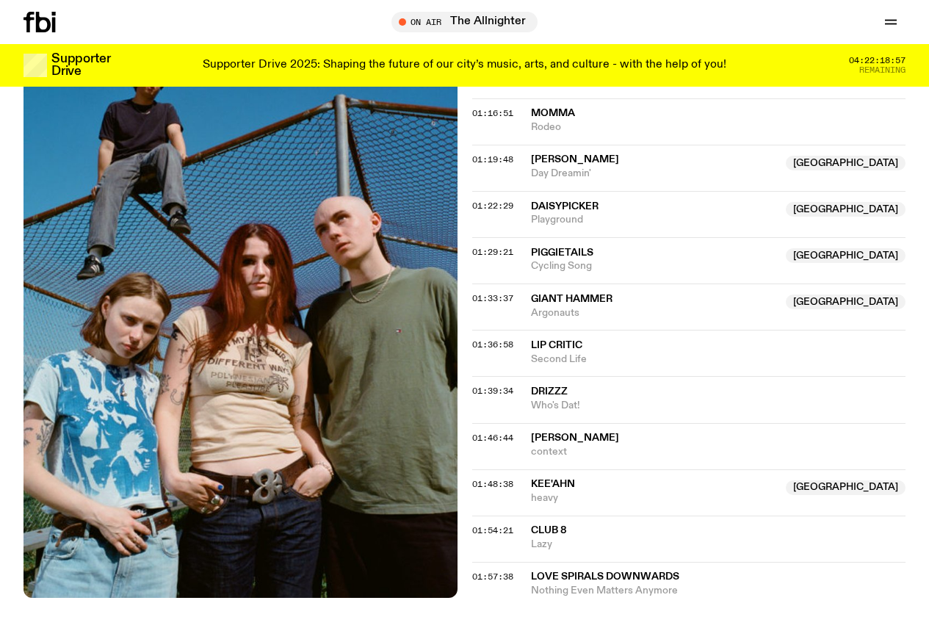
scroll to position [1610, 0]
drag, startPoint x: 525, startPoint y: 180, endPoint x: 589, endPoint y: 195, distance: 65.8
click at [589, 195] on div "01:22:29 Daisypicker [GEOGRAPHIC_DATA] [GEOGRAPHIC_DATA]" at bounding box center [689, 215] width 434 height 46
copy div "Daisypicker [GEOGRAPHIC_DATA]"
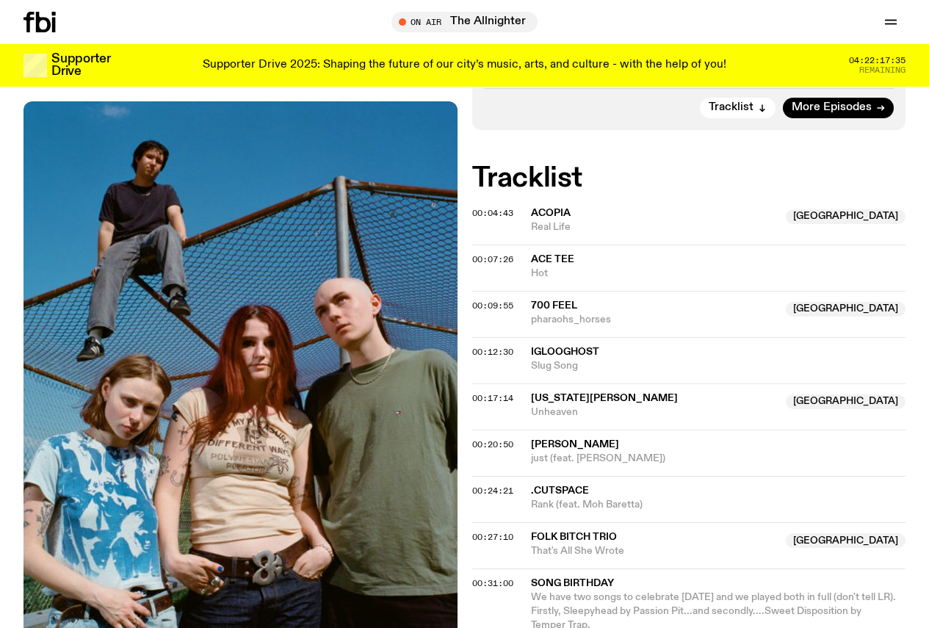
scroll to position [582, 0]
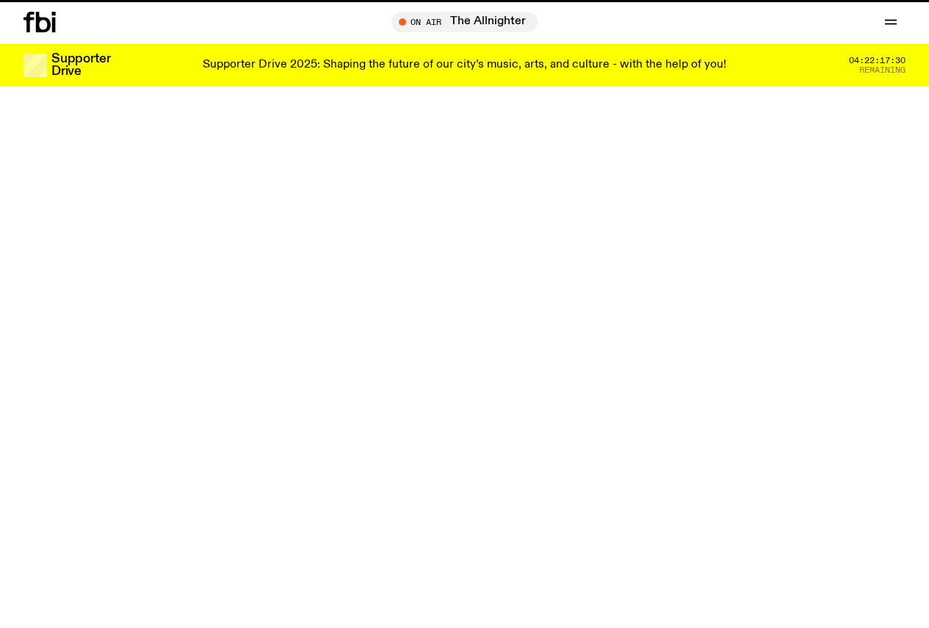
scroll to position [580, 0]
